Goal: Information Seeking & Learning: Stay updated

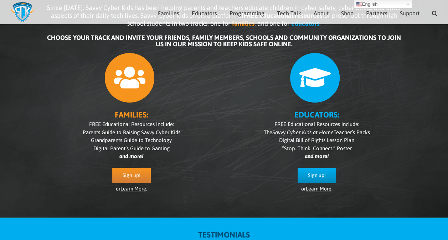
scroll to position [66, 0]
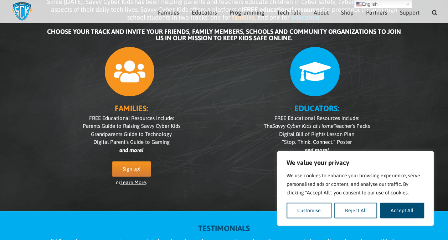
drag, startPoint x: 401, startPoint y: 209, endPoint x: 389, endPoint y: 199, distance: 15.7
click at [402, 209] on button "Accept All" at bounding box center [402, 211] width 44 height 16
checkbox input "true"
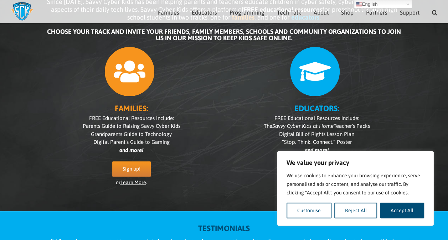
checkbox input "true"
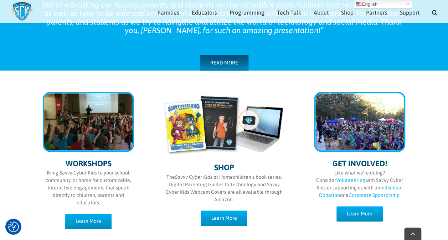
scroll to position [315, 0]
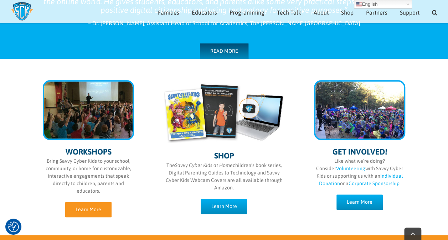
click at [87, 210] on span "Learn More" at bounding box center [88, 210] width 26 height 6
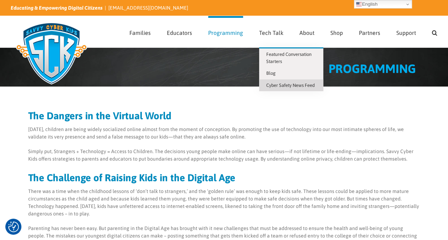
click at [273, 84] on span "Cyber Safety News Feed" at bounding box center [290, 85] width 48 height 5
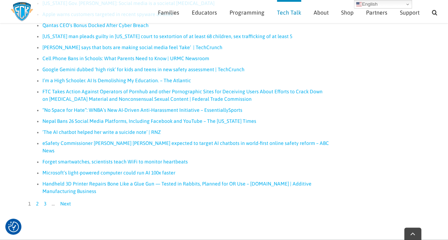
scroll to position [456, 0]
